Goal: Task Accomplishment & Management: Manage account settings

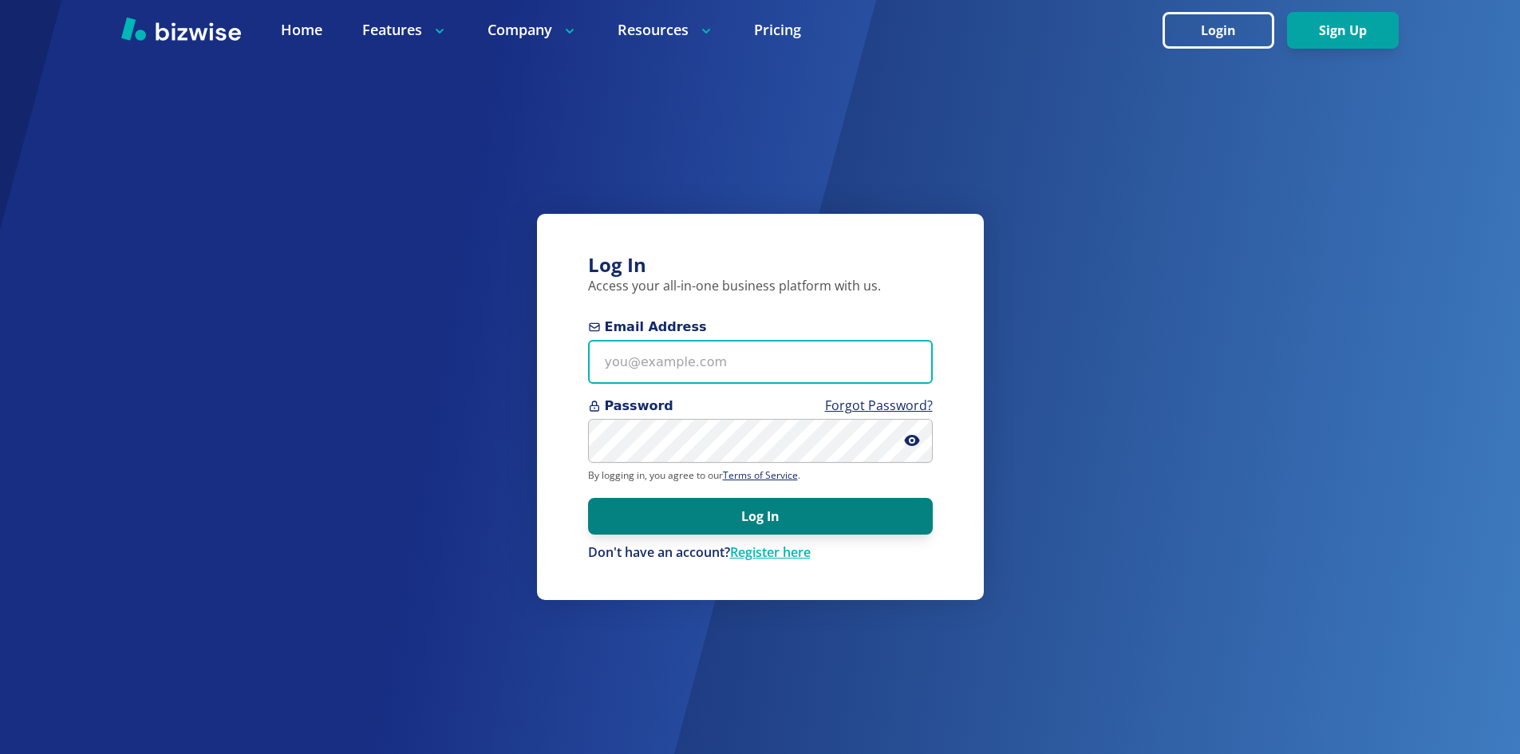
type input "info@thestartupleads.com"
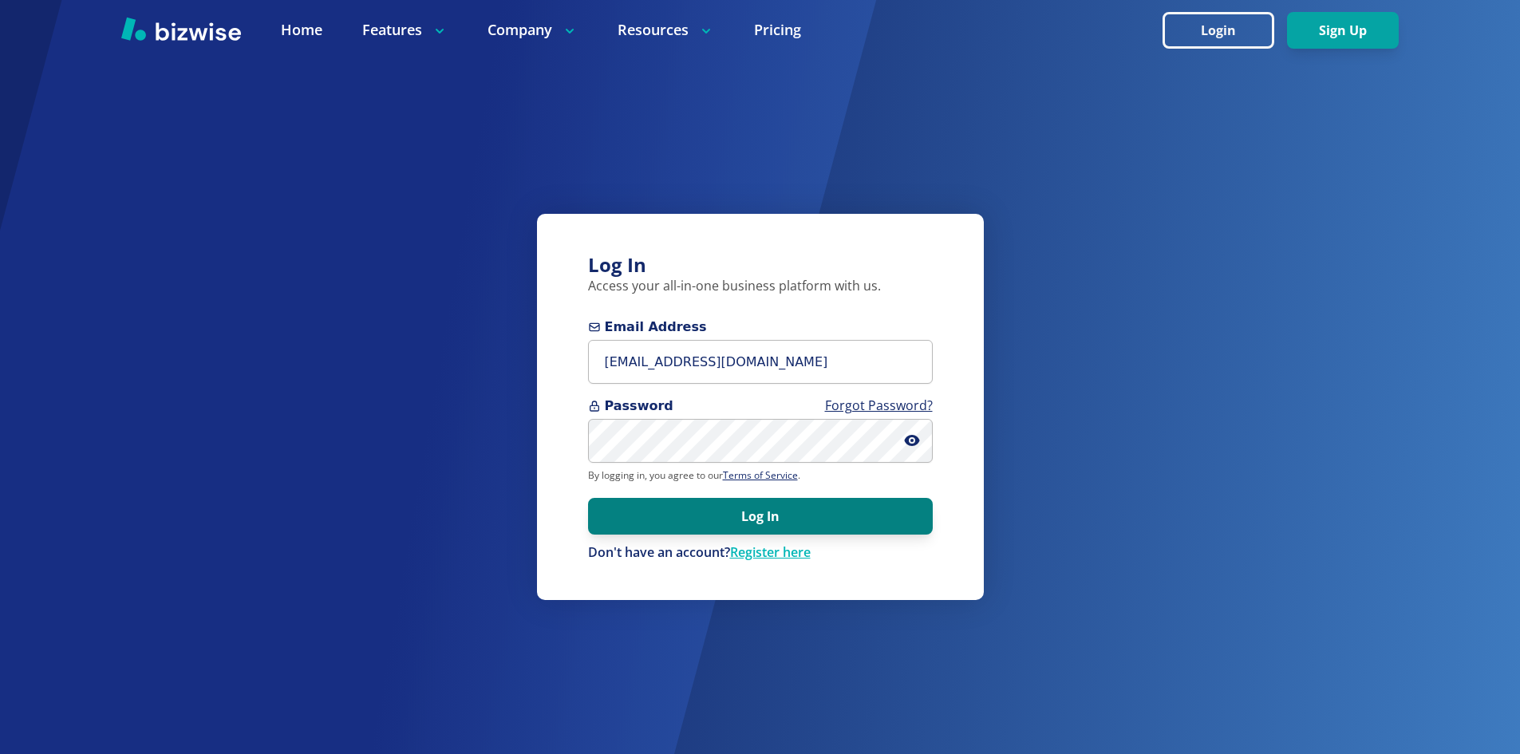
click at [652, 512] on button "Log In" at bounding box center [760, 516] width 345 height 37
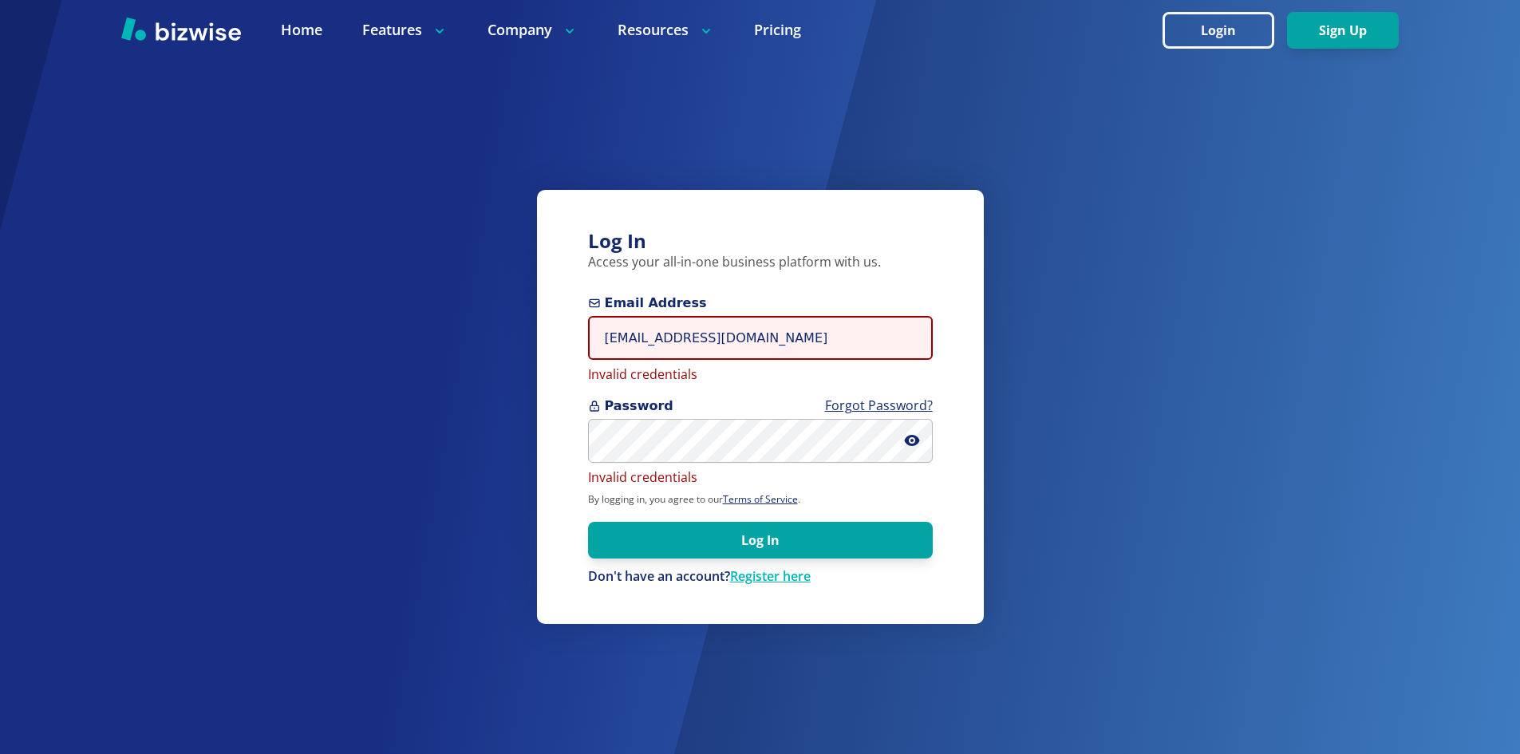
click at [672, 330] on input "info@thestartupleads.com" at bounding box center [760, 338] width 345 height 44
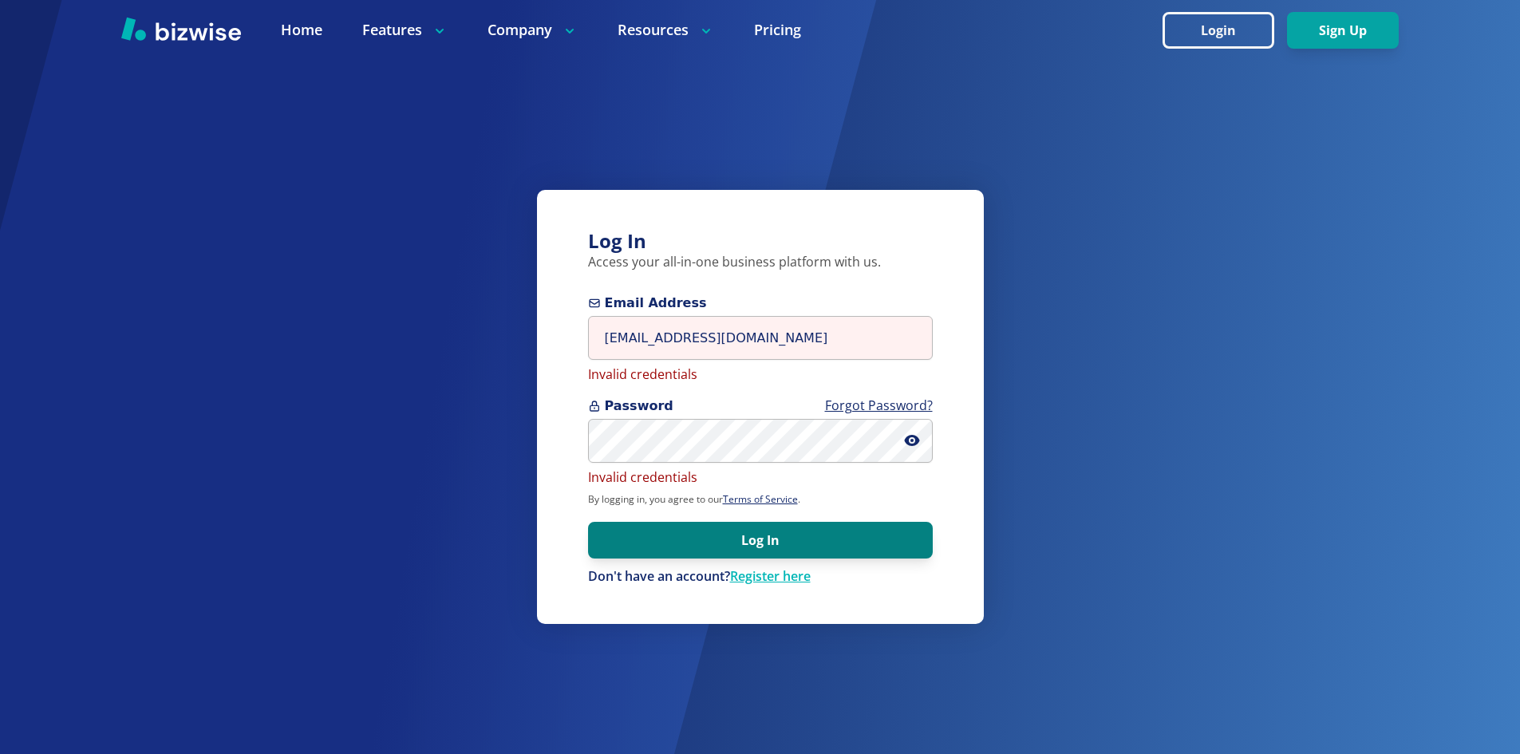
click at [669, 553] on button "Log In" at bounding box center [760, 540] width 345 height 37
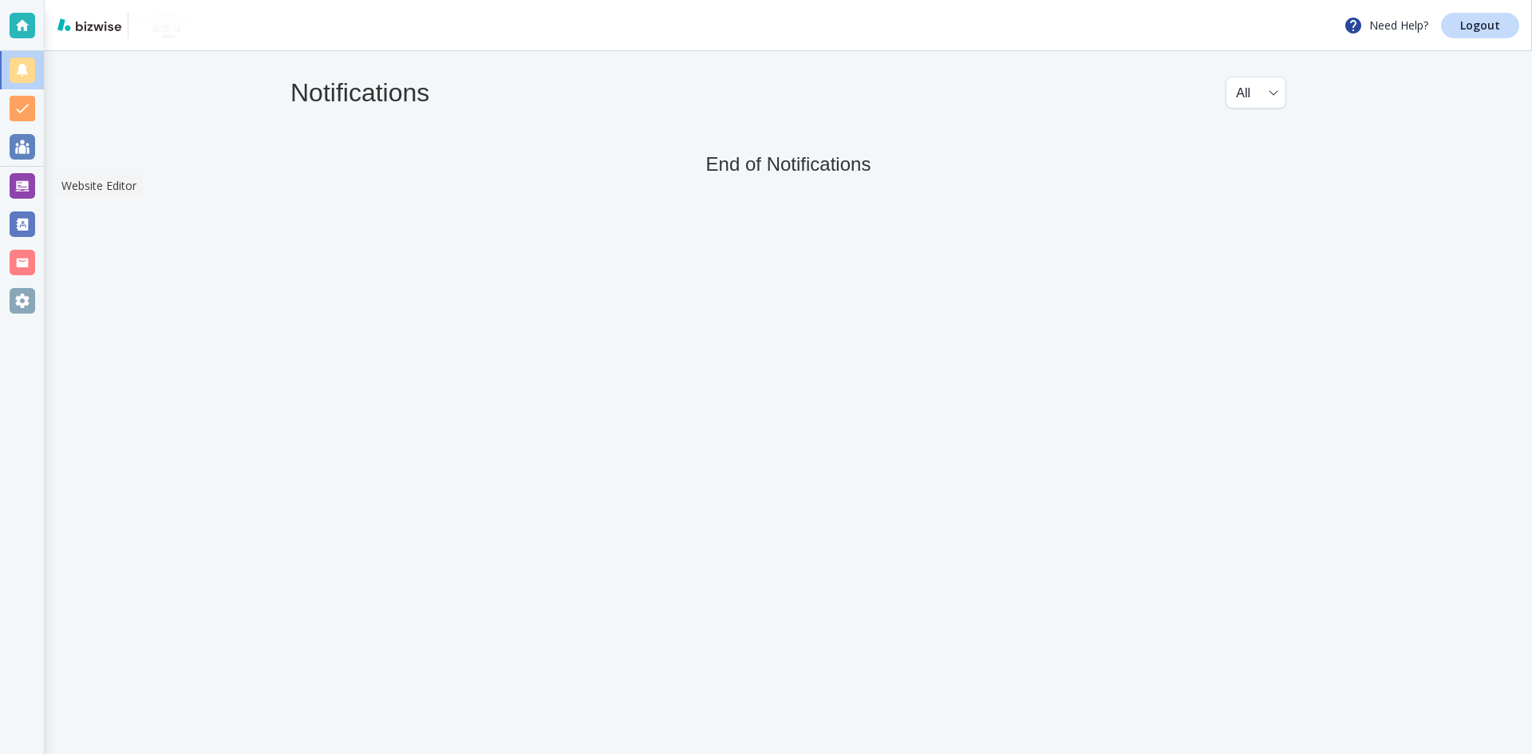
click at [28, 189] on div at bounding box center [23, 186] width 26 height 26
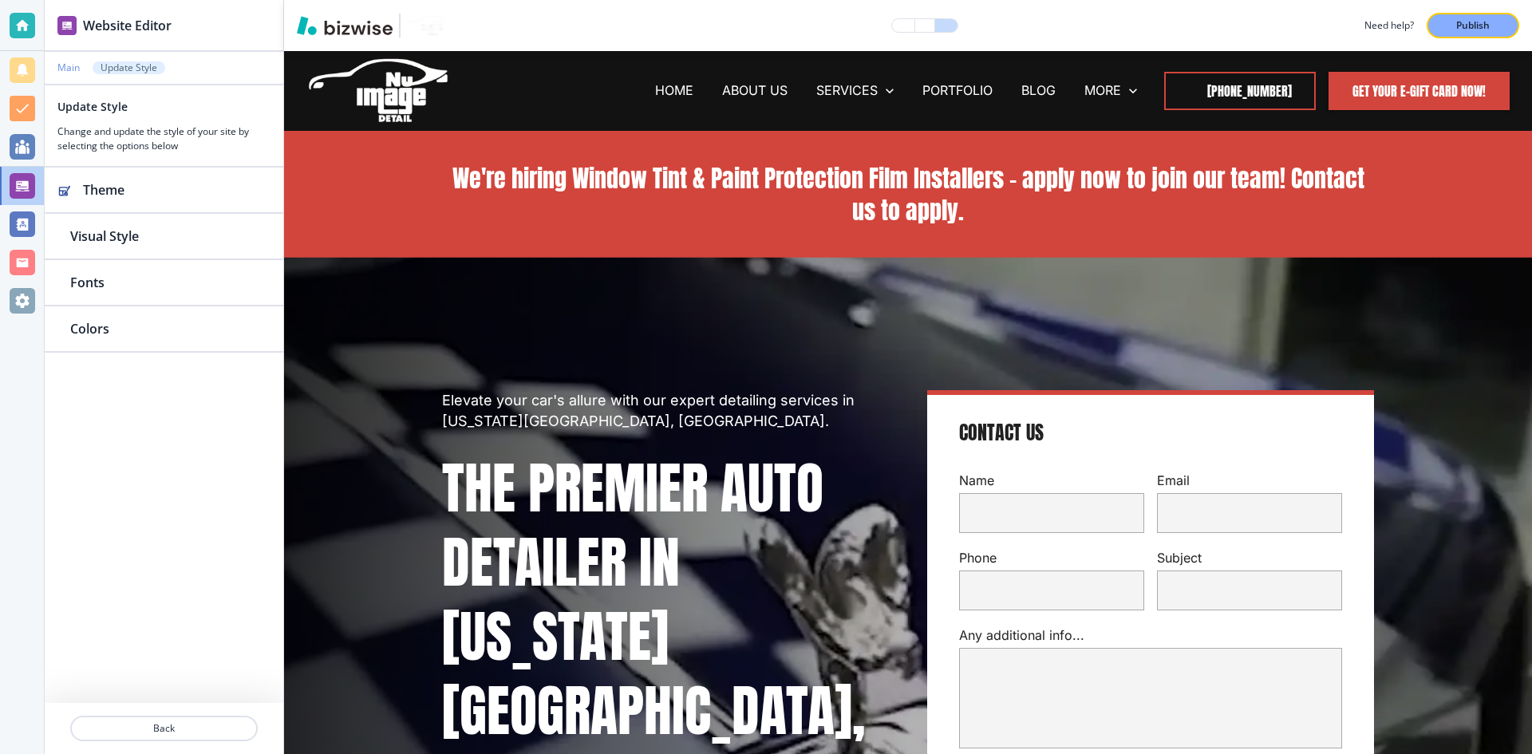
click at [69, 63] on p "Main" at bounding box center [68, 67] width 22 height 11
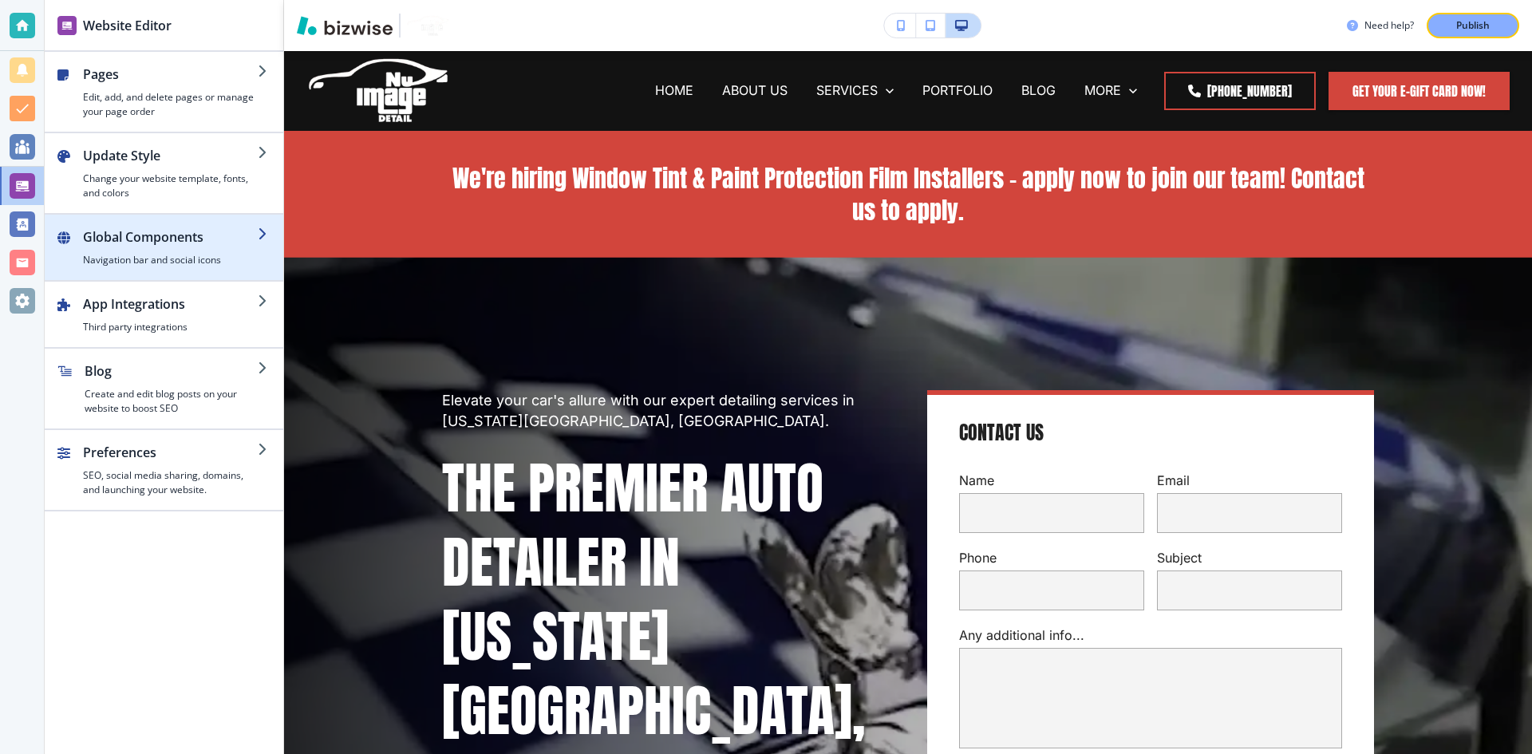
click at [151, 246] on h2 "Global Components" at bounding box center [170, 236] width 175 height 19
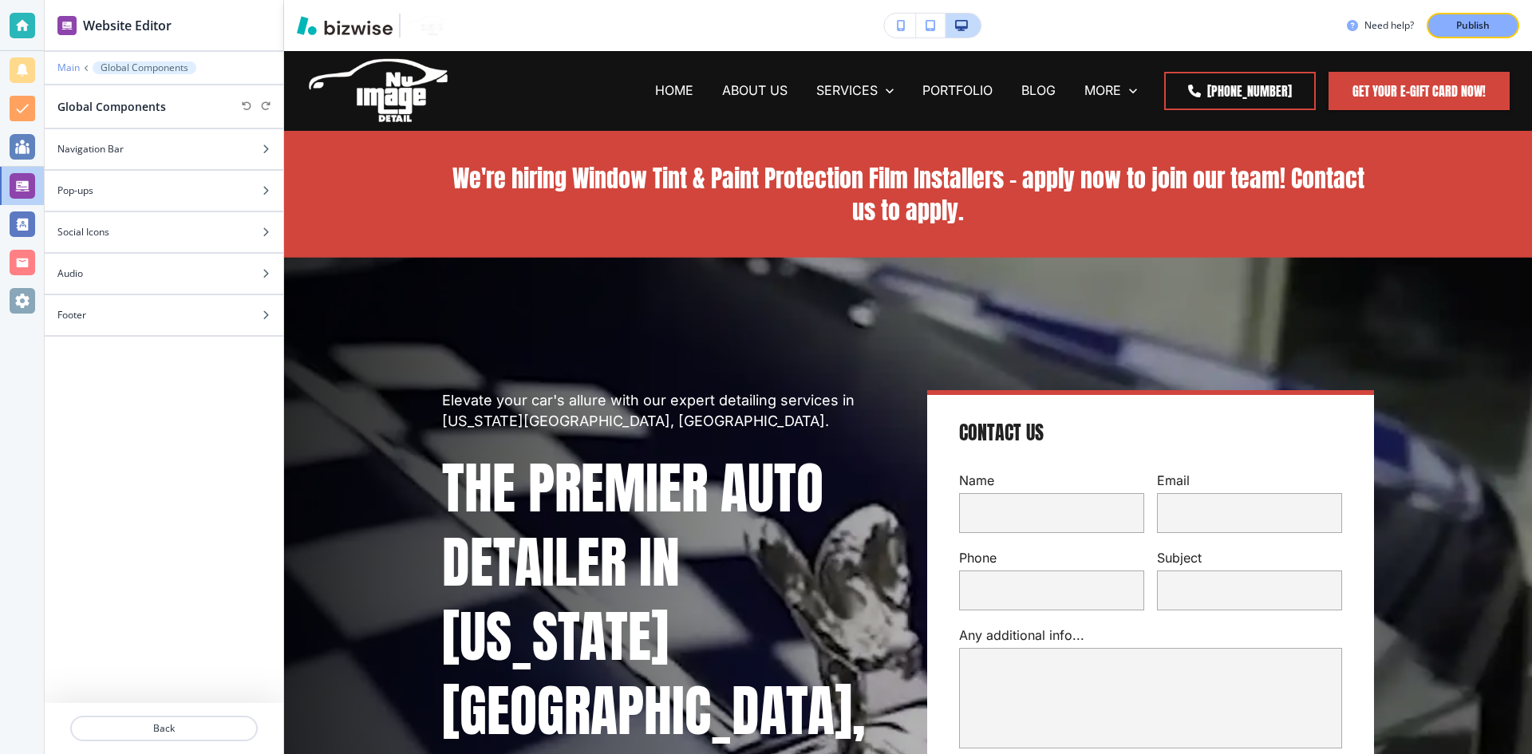
click at [70, 73] on p "Main" at bounding box center [68, 67] width 22 height 11
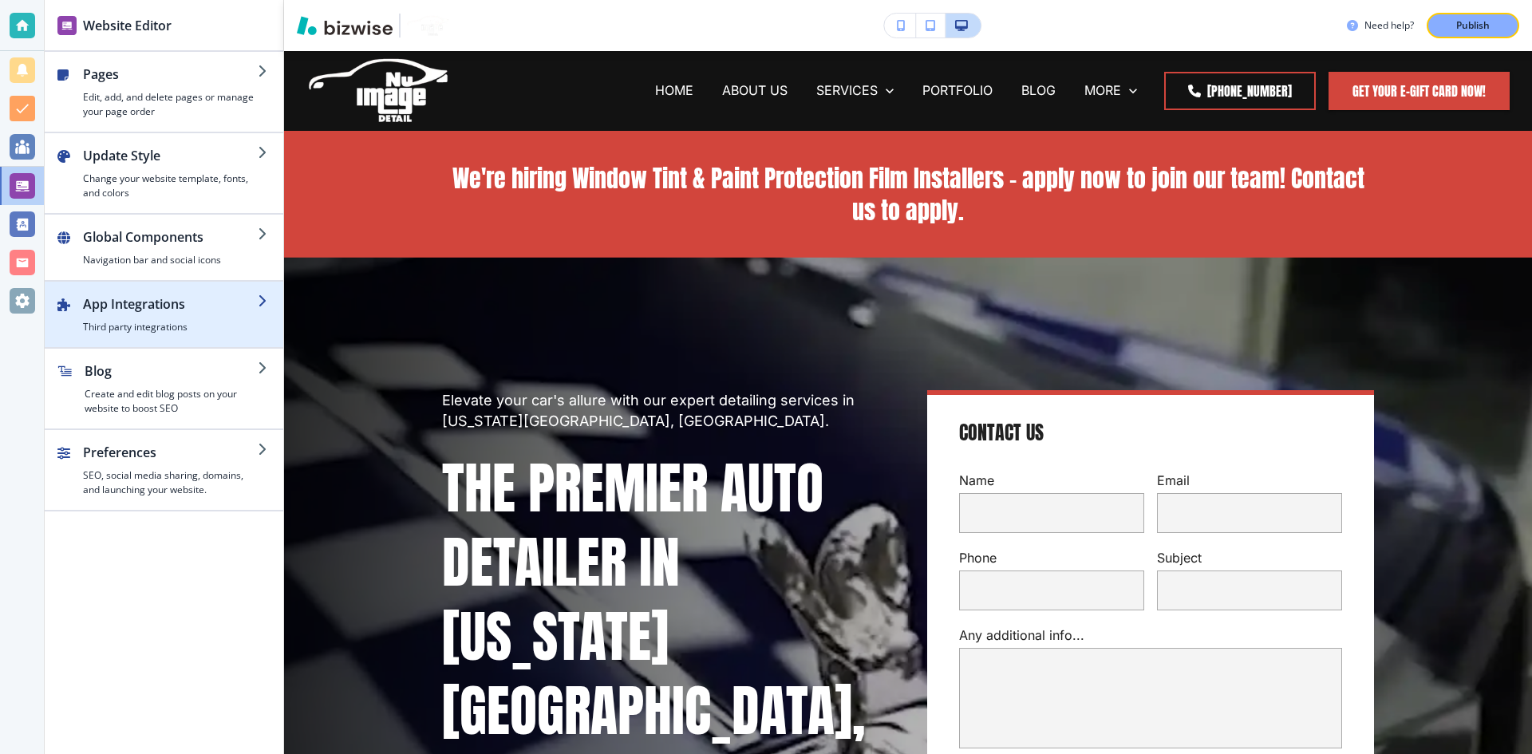
click at [200, 307] on h2 "App Integrations" at bounding box center [170, 303] width 175 height 19
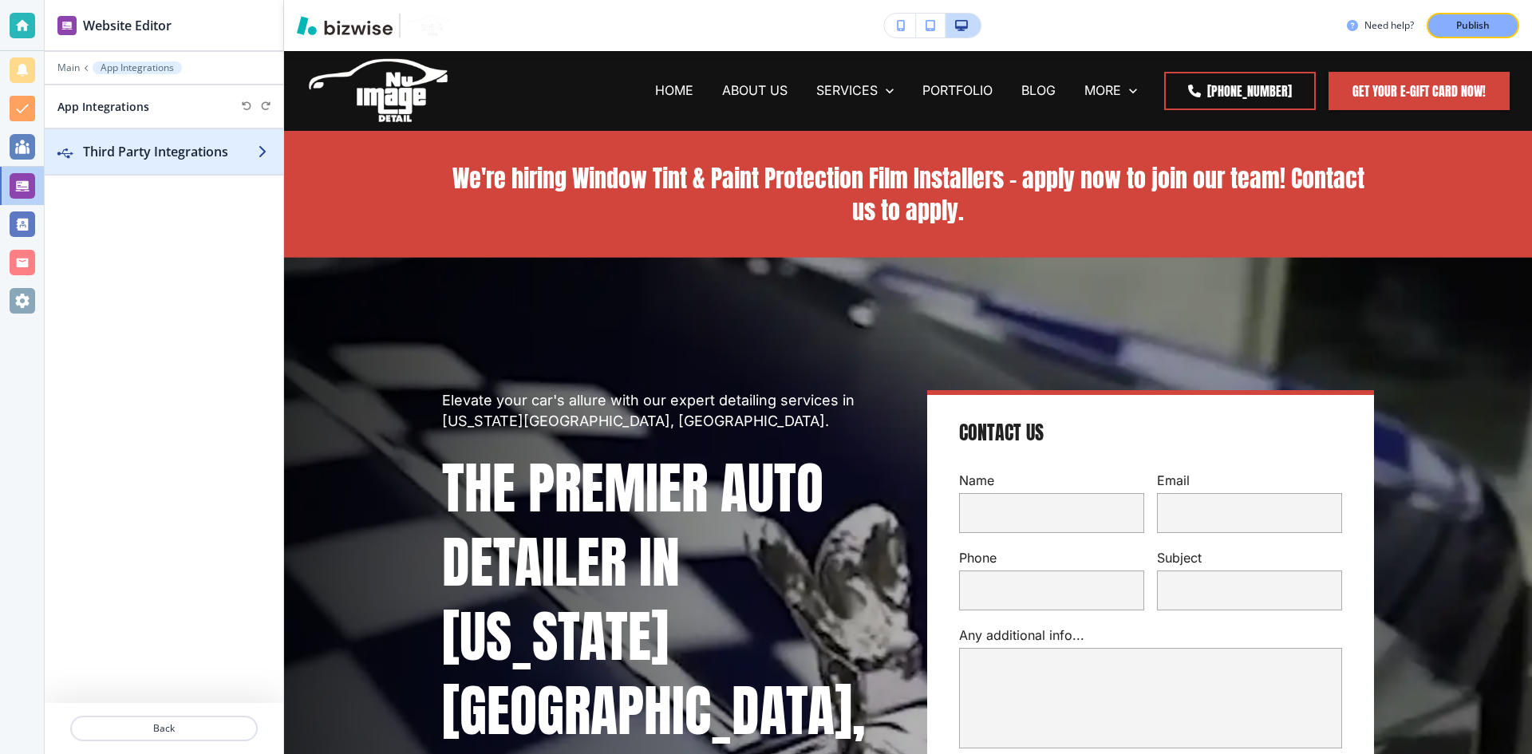
click at [174, 142] on h2 "Third Party Integrations" at bounding box center [170, 151] width 175 height 19
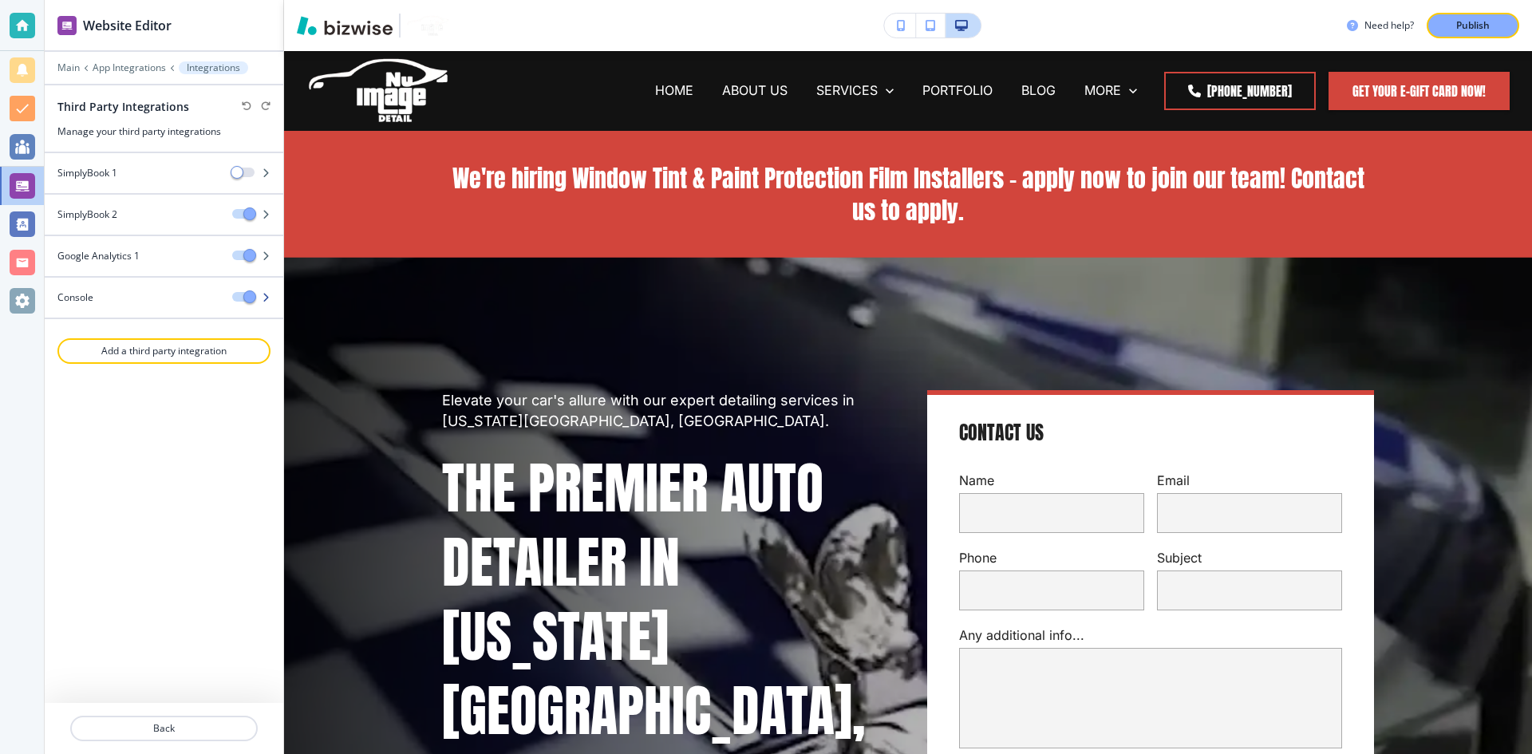
click at [172, 294] on div "Console" at bounding box center [132, 297] width 175 height 14
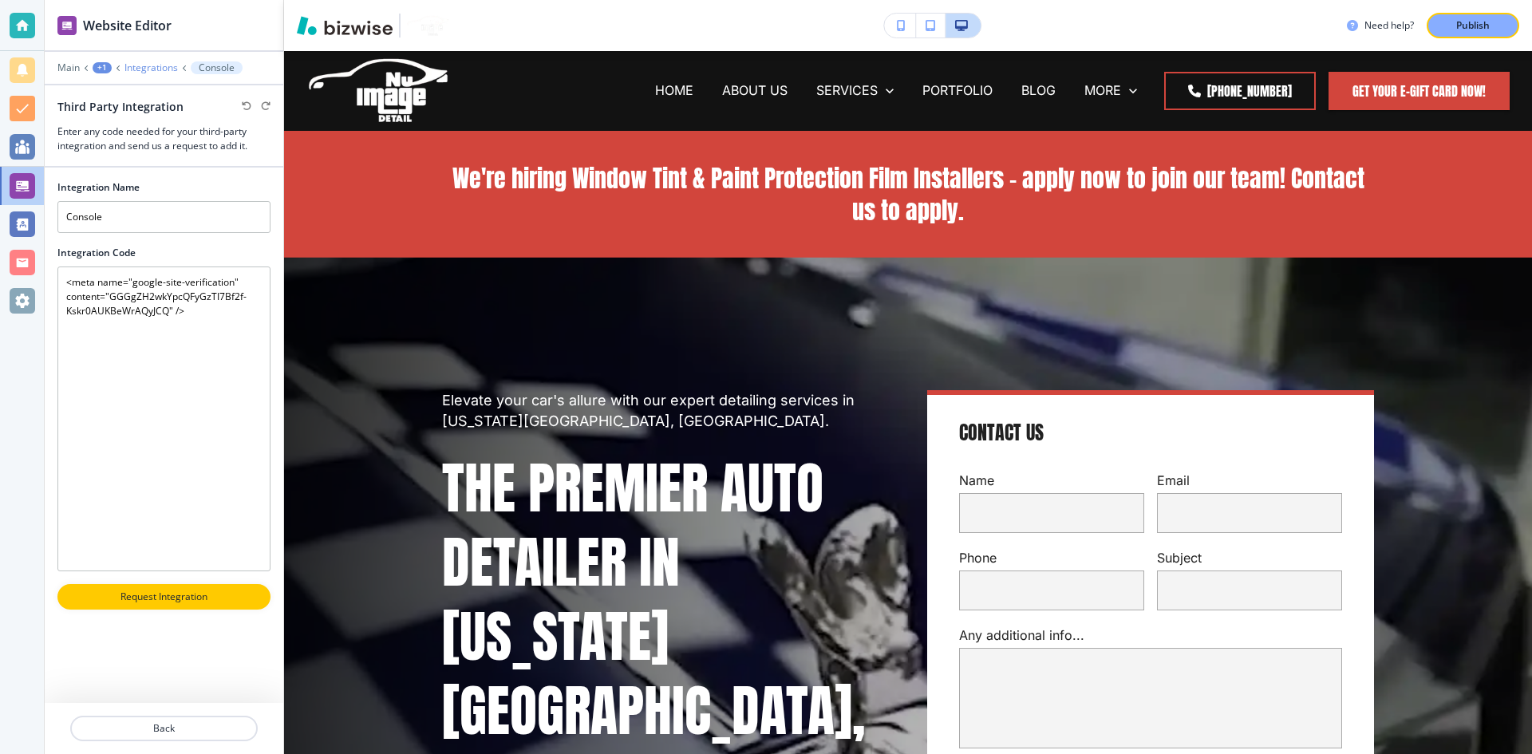
click at [143, 70] on p "Integrations" at bounding box center [150, 67] width 53 height 11
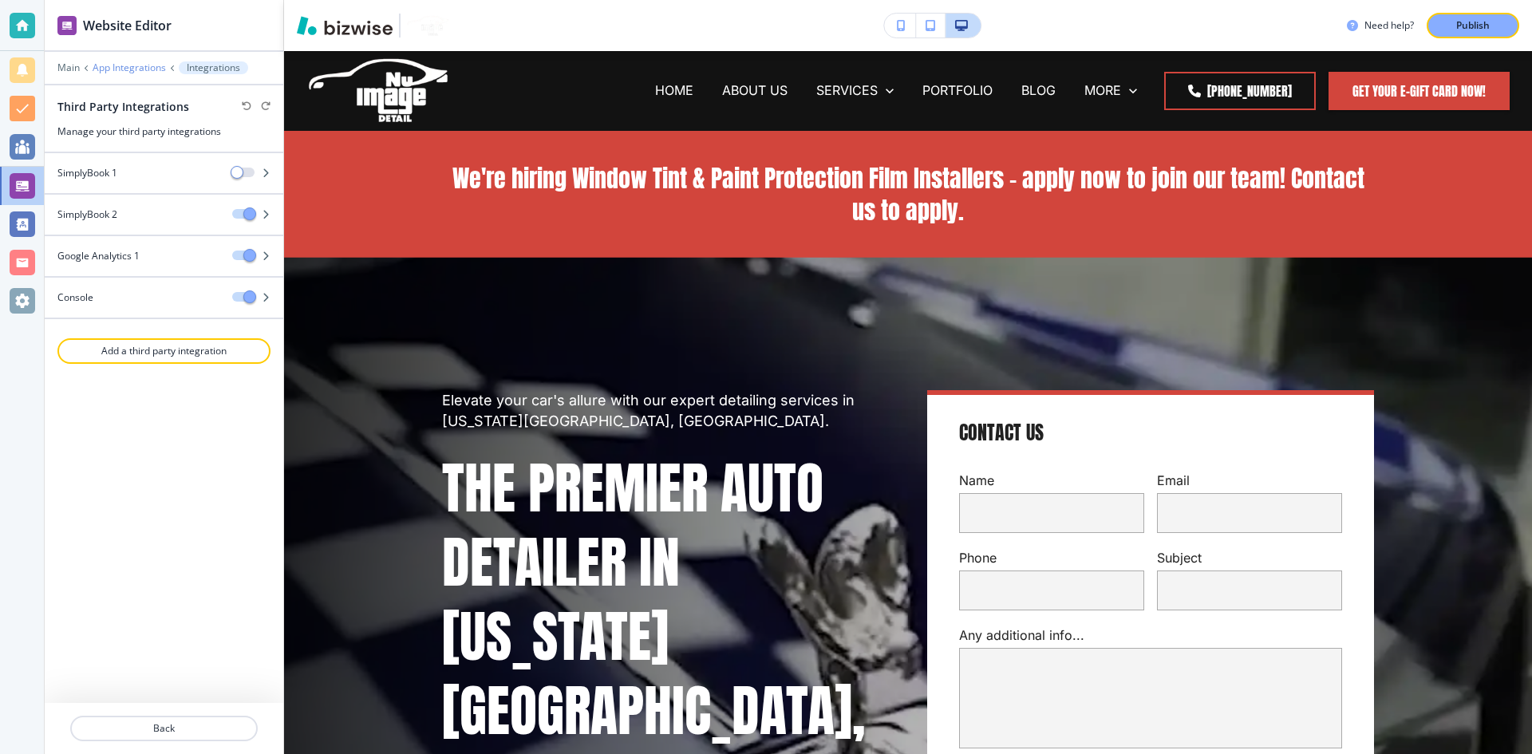
click at [106, 69] on p "App Integrations" at bounding box center [129, 67] width 73 height 11
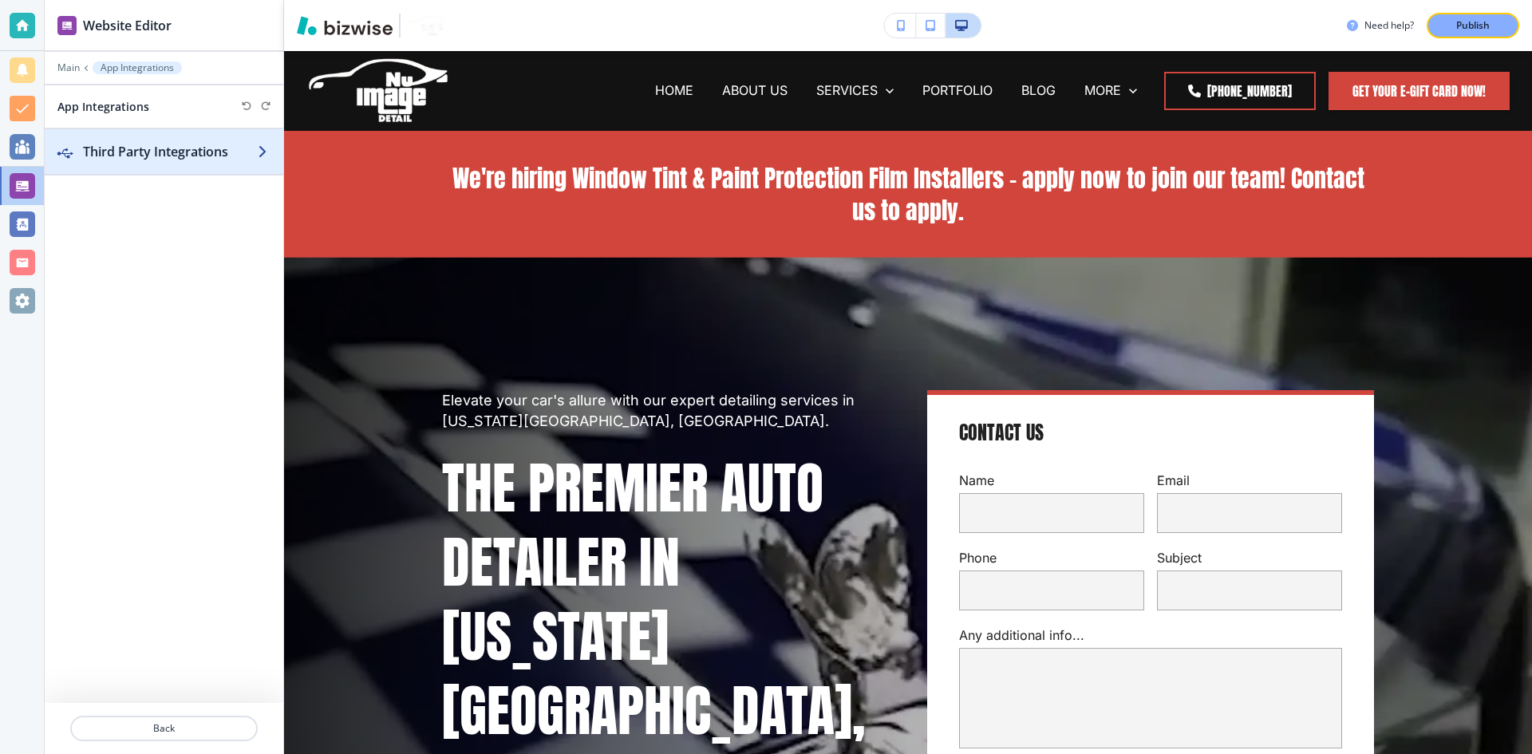
click at [105, 159] on h2 "Third Party Integrations" at bounding box center [170, 151] width 175 height 19
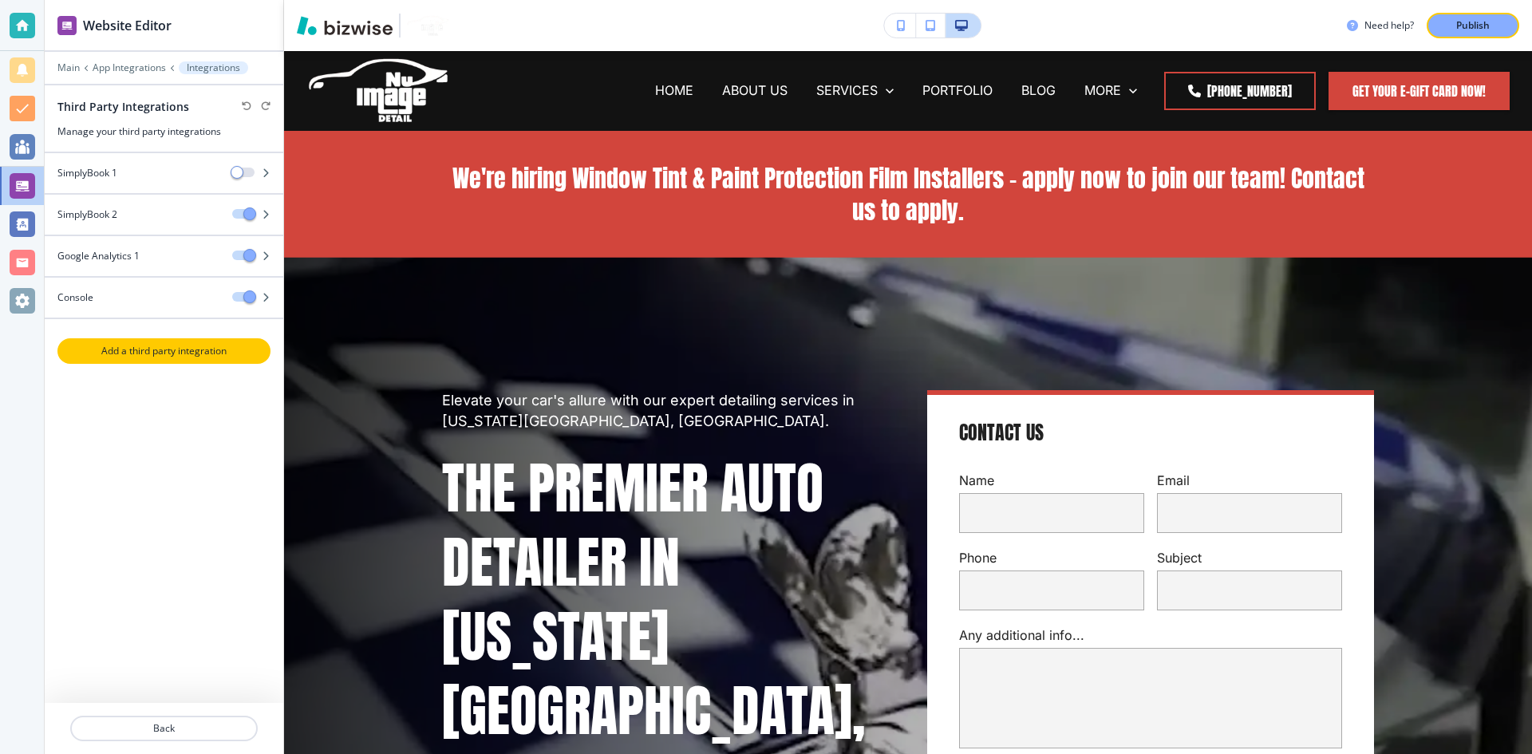
click at [114, 356] on p "Add a third party integration" at bounding box center [164, 351] width 210 height 14
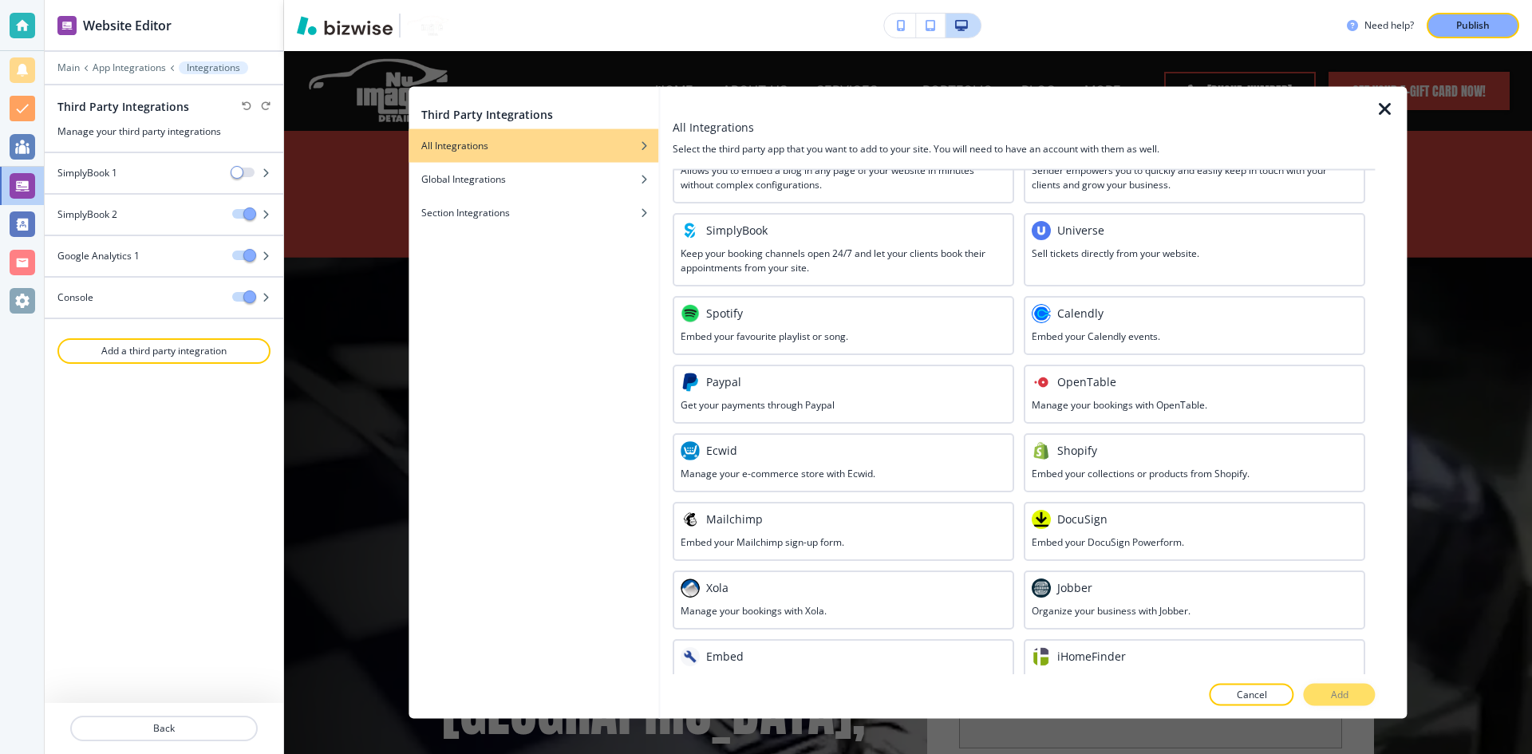
scroll to position [605, 0]
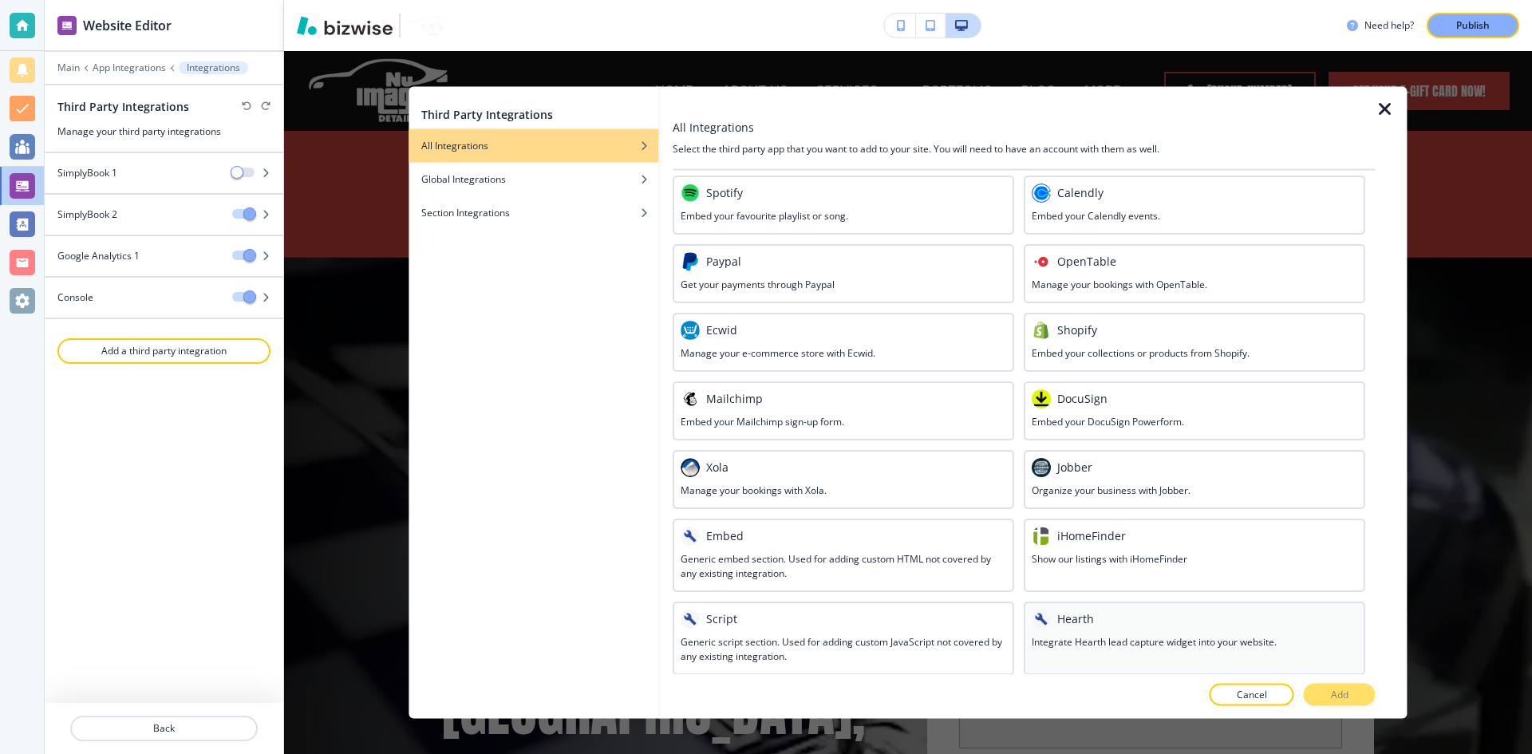
click at [1095, 622] on div "Hearth" at bounding box center [1195, 618] width 326 height 19
click at [1320, 694] on button "Add" at bounding box center [1340, 695] width 72 height 22
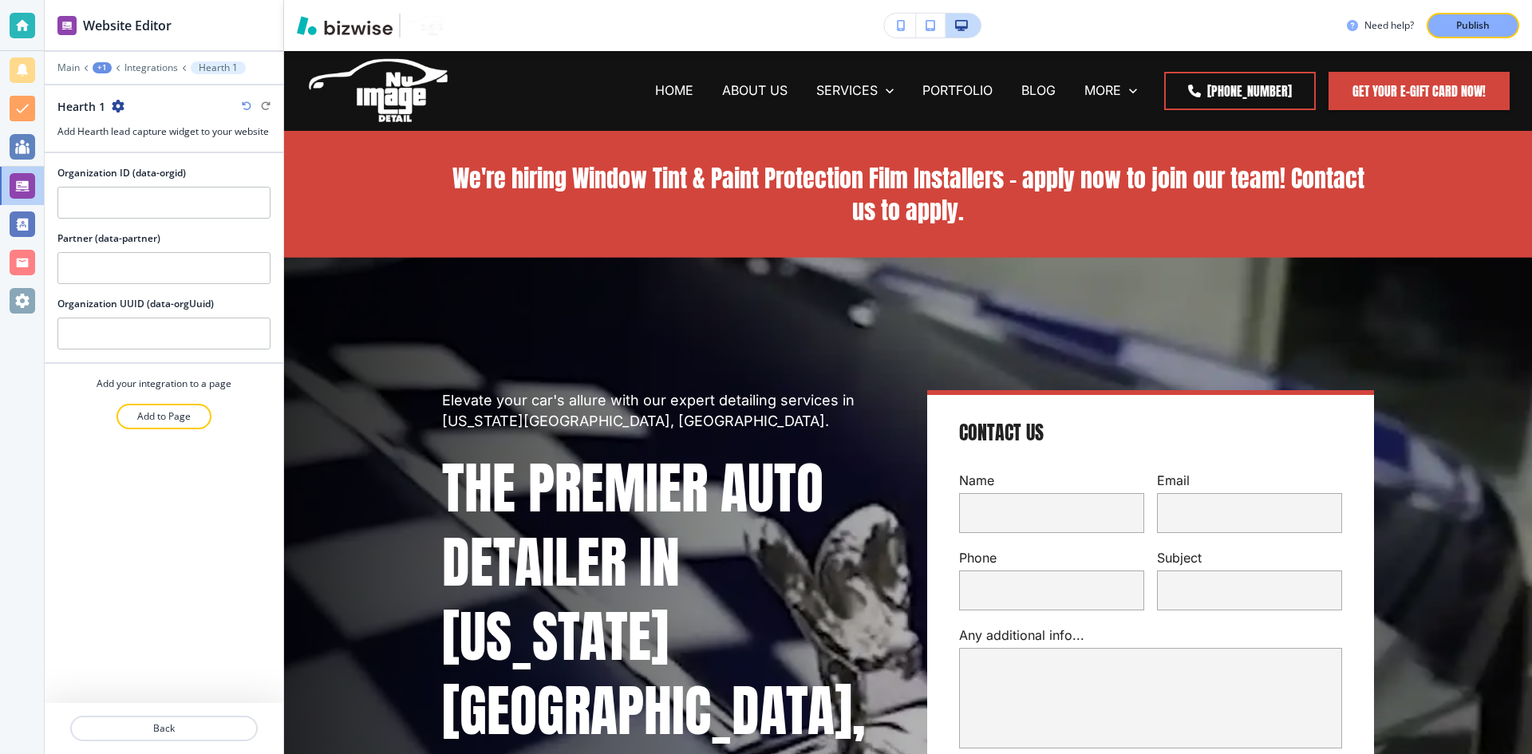
click at [116, 105] on icon "button" at bounding box center [118, 106] width 13 height 13
click at [136, 156] on p "Delete Hearth 1" at bounding box center [161, 162] width 81 height 14
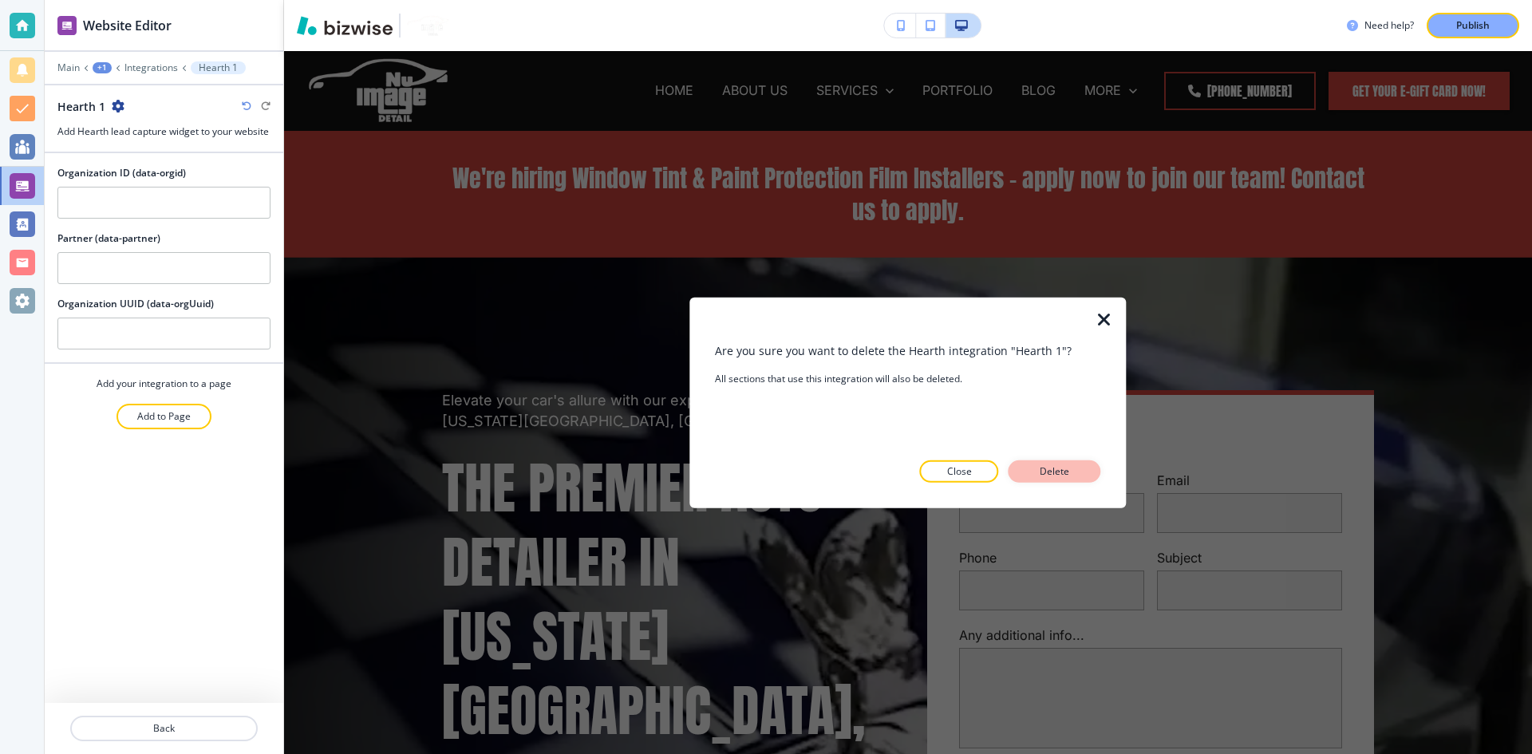
click at [1071, 475] on p "Delete" at bounding box center [1055, 471] width 38 height 14
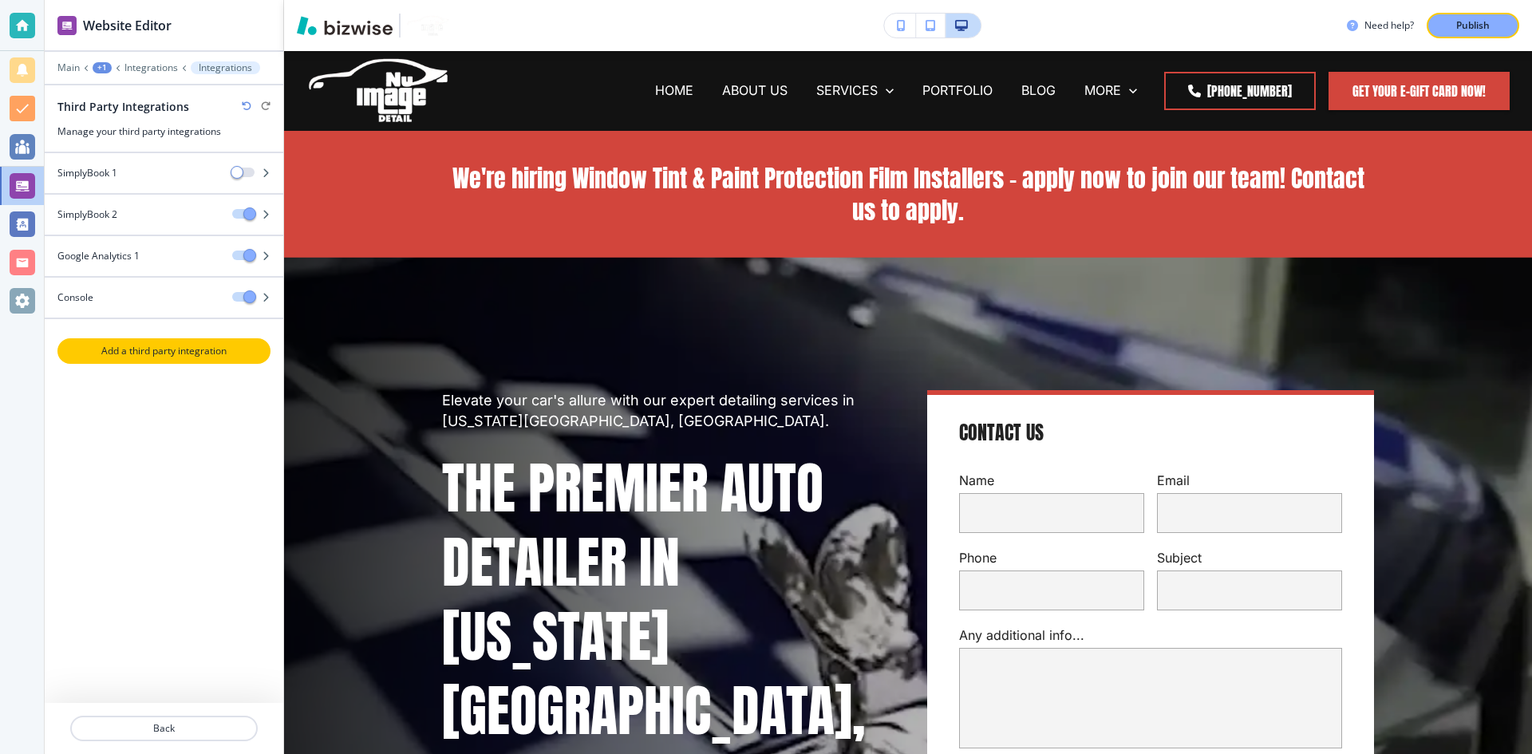
click at [225, 355] on p "Add a third party integration" at bounding box center [164, 351] width 210 height 14
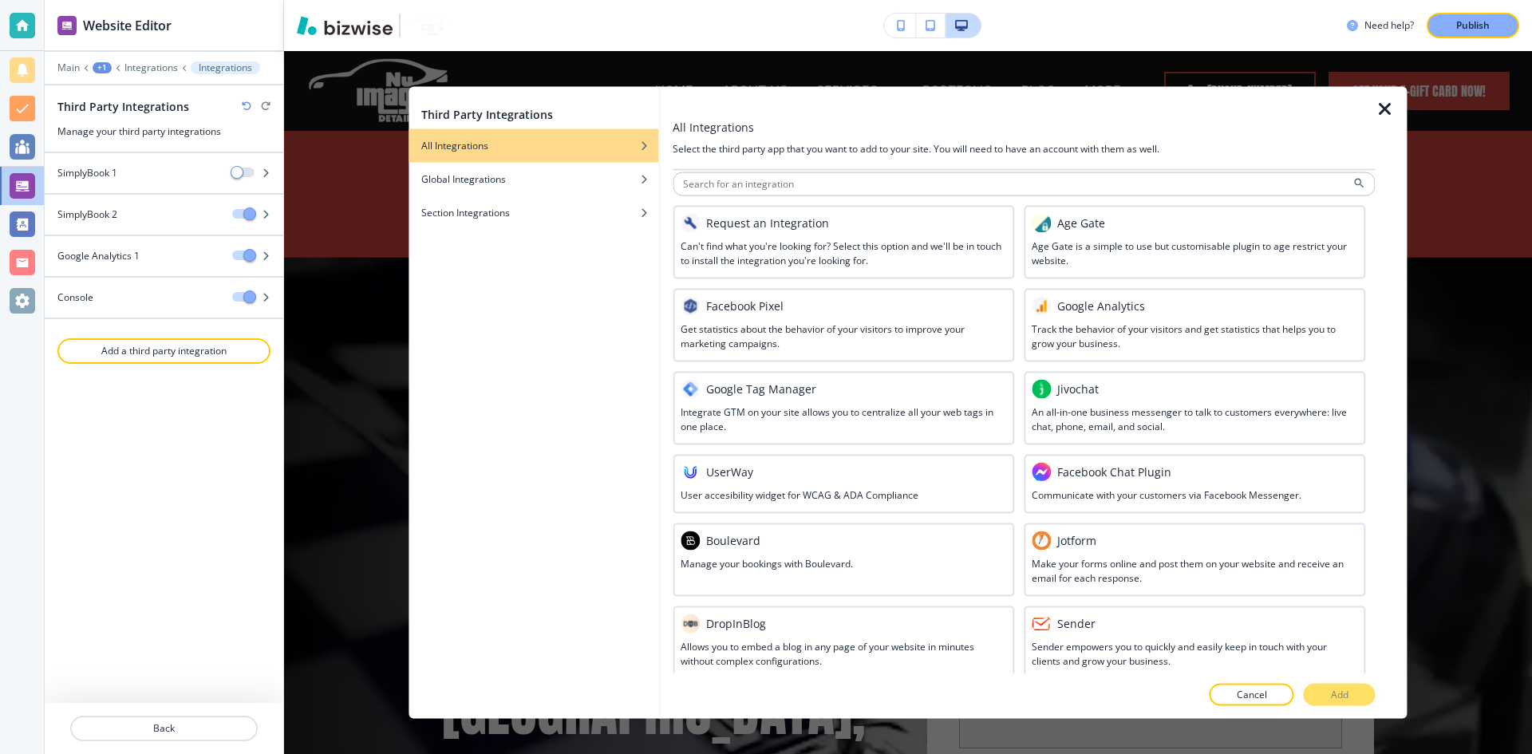
scroll to position [0, 0]
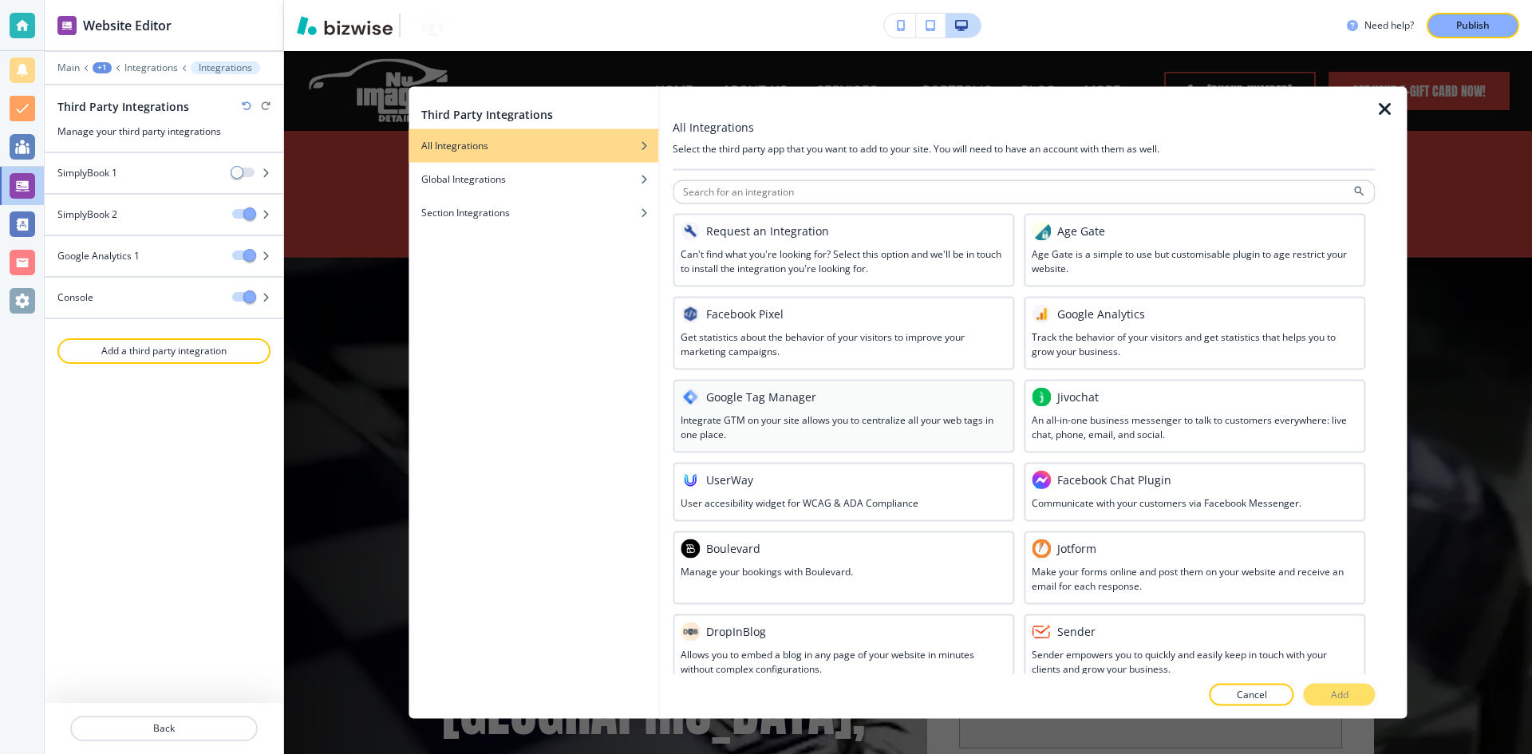
click at [854, 422] on h3 "Integrate GTM on your site allows you to centralize all your web tags in one pl…" at bounding box center [844, 426] width 326 height 29
click at [1349, 698] on button "Add" at bounding box center [1340, 695] width 72 height 22
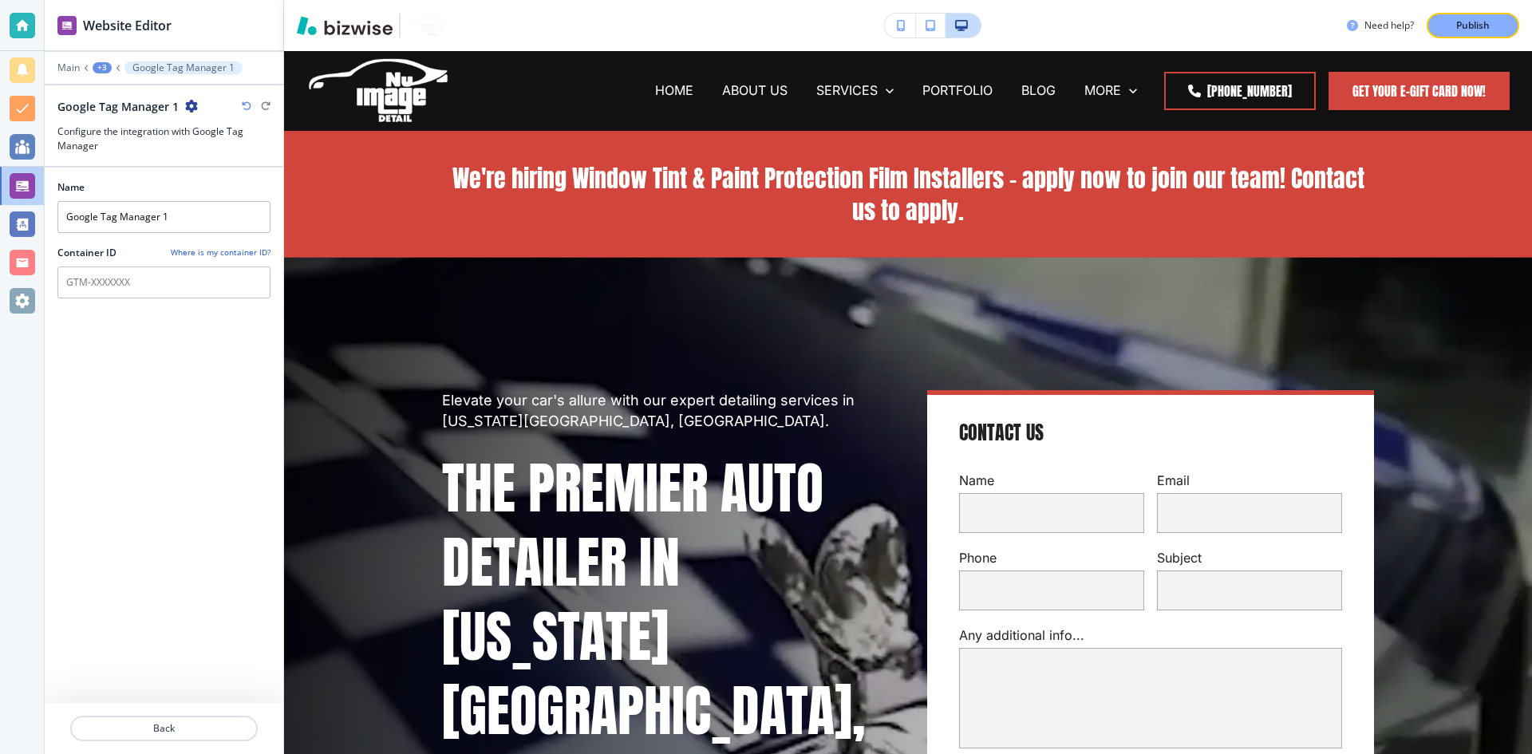
click at [194, 111] on icon "button" at bounding box center [191, 106] width 13 height 13
click at [224, 161] on p "Delete Google Tag Manager 1" at bounding box center [234, 162] width 81 height 14
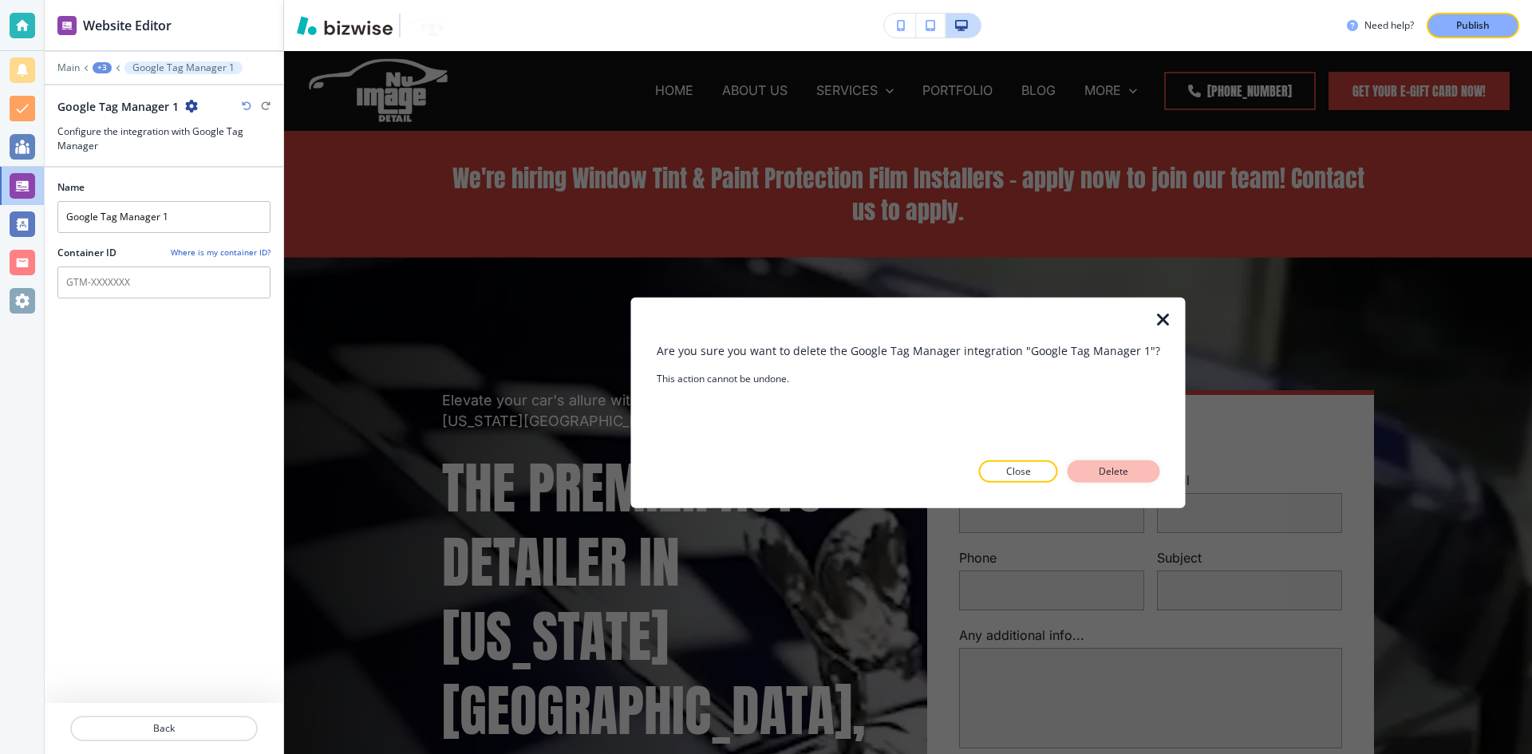
click at [1122, 476] on p "Delete" at bounding box center [1114, 471] width 38 height 14
